Goal: Transaction & Acquisition: Purchase product/service

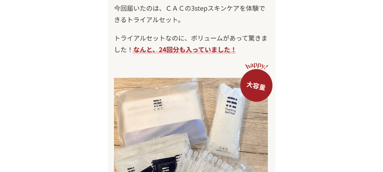
scroll to position [3111, 0]
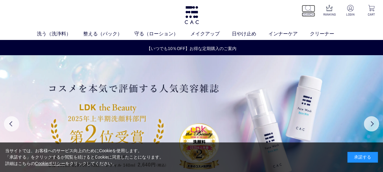
click at [306, 6] on img at bounding box center [308, 8] width 6 height 6
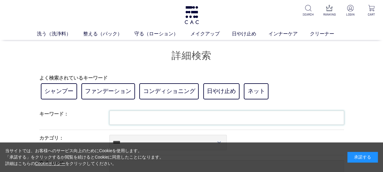
click at [112, 117] on input "text" at bounding box center [226, 118] width 235 height 14
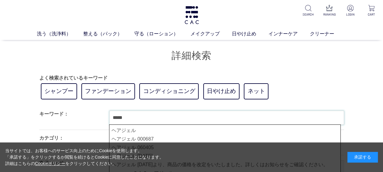
type input "*****"
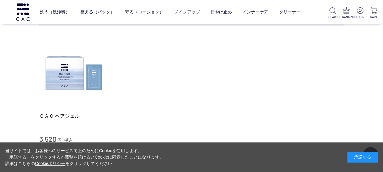
scroll to position [61, 0]
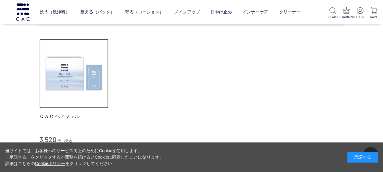
click at [75, 88] on img at bounding box center [74, 74] width 70 height 70
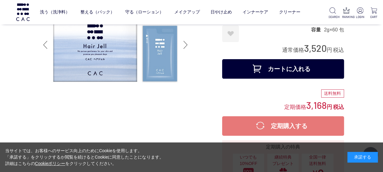
scroll to position [30, 0]
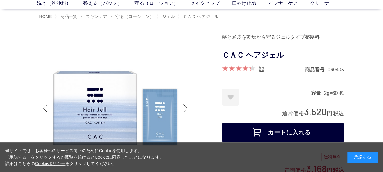
click at [262, 66] on link "22" at bounding box center [262, 68] width 6 height 7
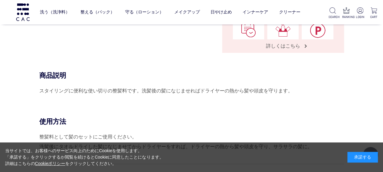
scroll to position [151, 0]
